Goal: Find contact information: Find contact information

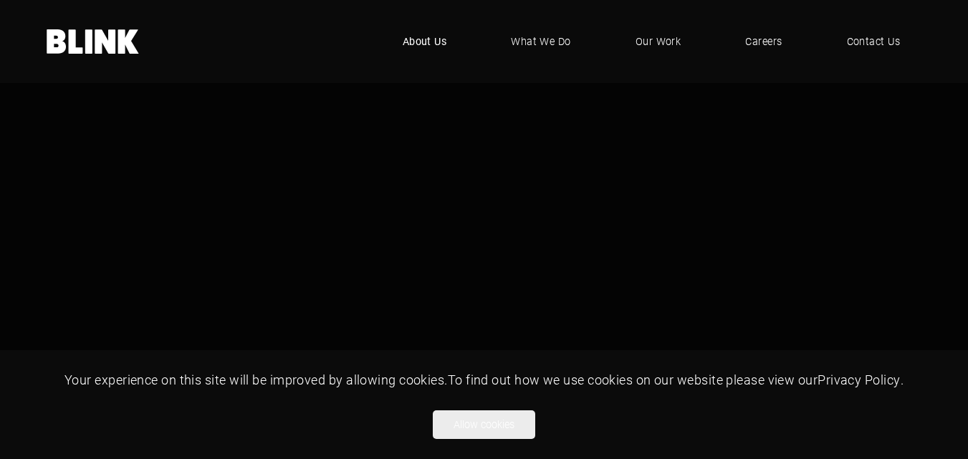
click at [434, 35] on span "About Us" at bounding box center [425, 42] width 44 height 16
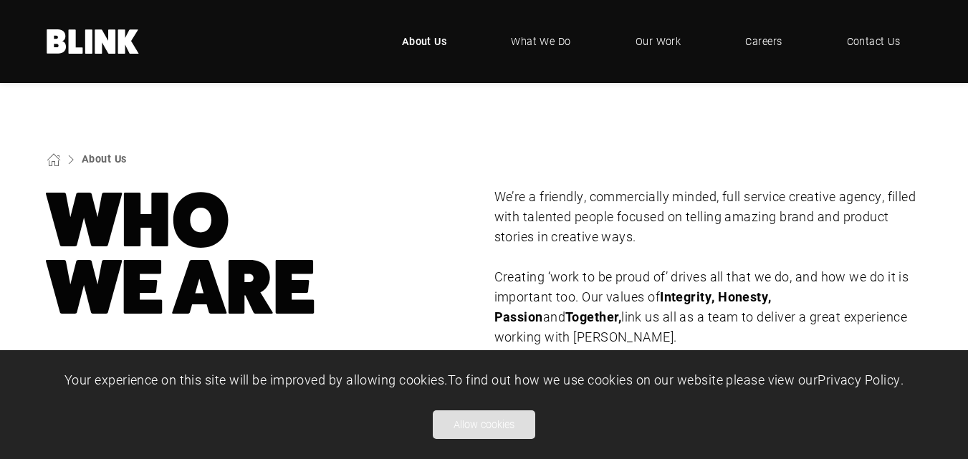
click at [476, 429] on button "Allow cookies" at bounding box center [484, 425] width 102 height 29
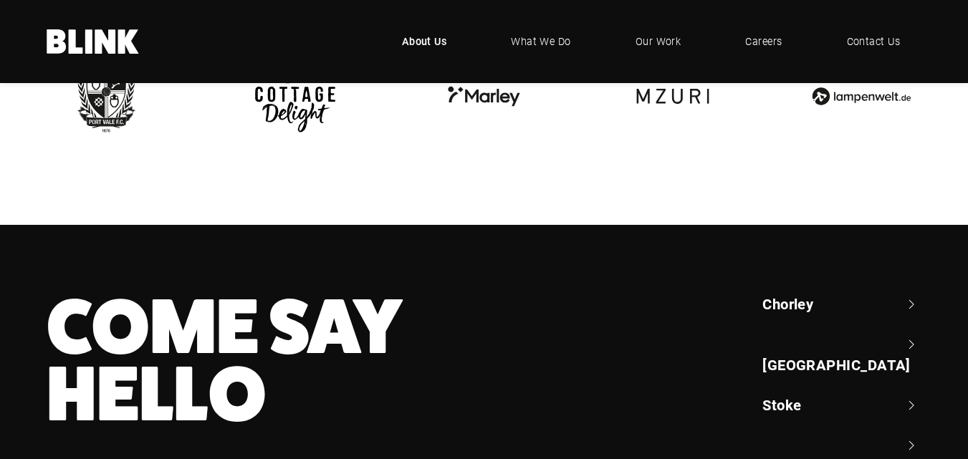
scroll to position [3277, 0]
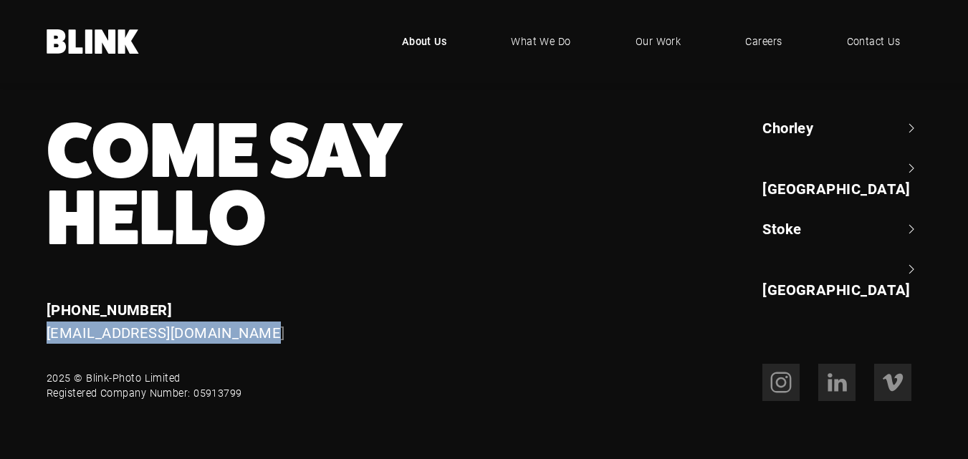
drag, startPoint x: 279, startPoint y: 319, endPoint x: 45, endPoint y: 323, distance: 233.6
click at [45, 323] on div "Enquiries [PHONE_NUMBER] [EMAIL_ADDRESS][DOMAIN_NAME]" at bounding box center [295, 321] width 537 height 45
copy link "[EMAIL_ADDRESS][DOMAIN_NAME]"
